Goal: Task Accomplishment & Management: Use online tool/utility

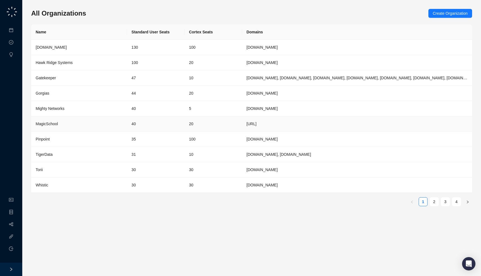
click at [239, 121] on td "20" at bounding box center [213, 123] width 58 height 15
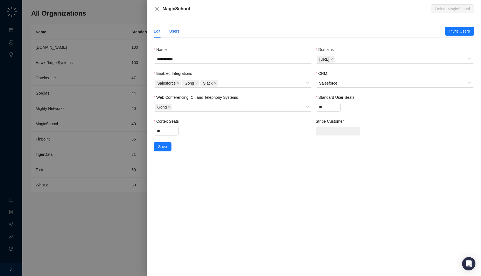
click at [174, 32] on div "Users" at bounding box center [174, 31] width 10 height 6
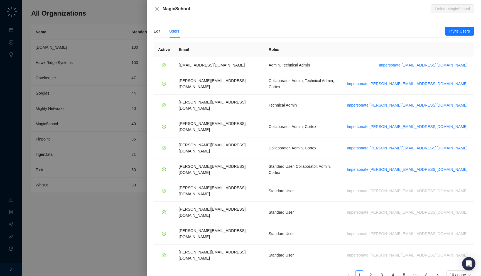
click at [122, 72] on div at bounding box center [240, 138] width 481 height 276
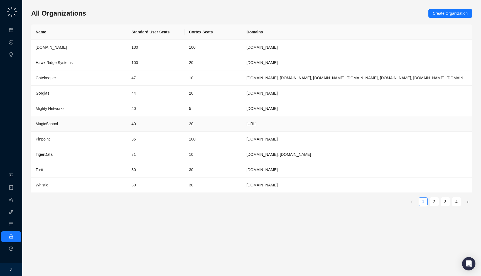
click at [175, 127] on td "40" at bounding box center [156, 123] width 58 height 15
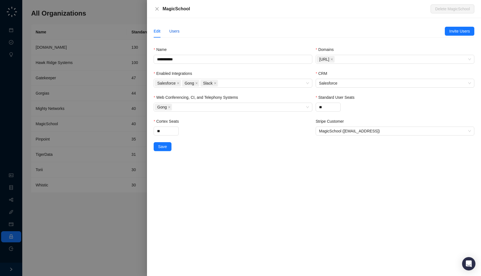
click at [172, 32] on div "Users" at bounding box center [174, 31] width 10 height 6
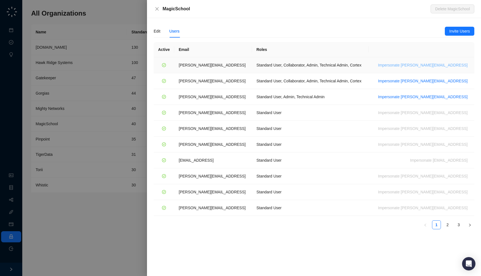
click at [423, 65] on span "Impersonate ana@magicschool.ai" at bounding box center [423, 65] width 90 height 6
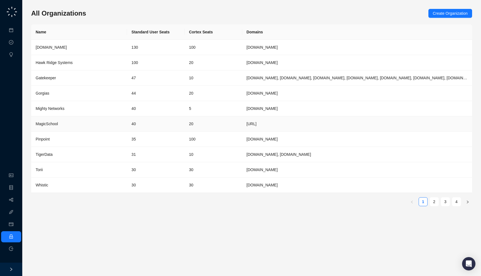
click at [144, 131] on td "40" at bounding box center [156, 123] width 58 height 15
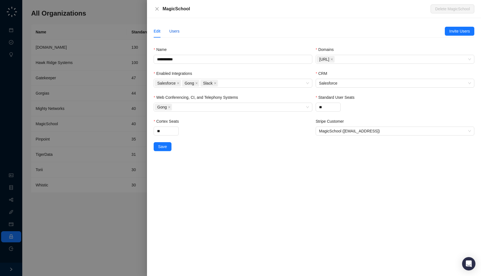
click at [173, 28] on div "Users" at bounding box center [174, 31] width 10 height 6
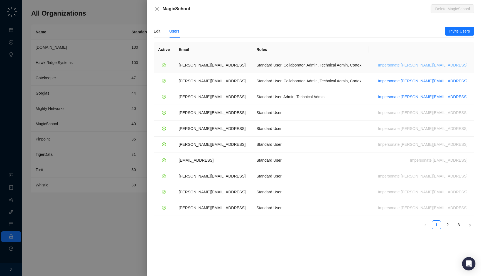
click at [421, 65] on span "Impersonate ana@magicschool.ai" at bounding box center [423, 65] width 90 height 6
